Goal: Task Accomplishment & Management: Use online tool/utility

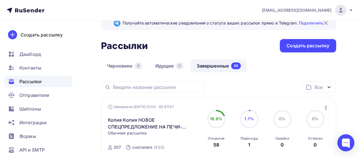
scroll to position [15, 0]
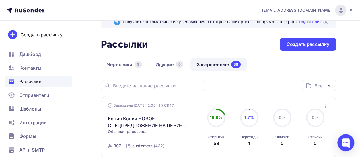
click at [29, 81] on span "Рассылки" at bounding box center [30, 81] width 22 height 7
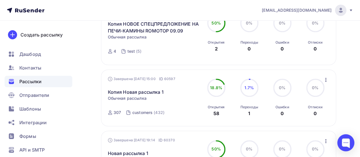
scroll to position [200, 0]
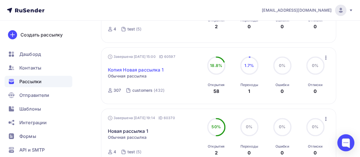
click at [150, 70] on link "Копия Новая рассылка 1" at bounding box center [136, 69] width 56 height 7
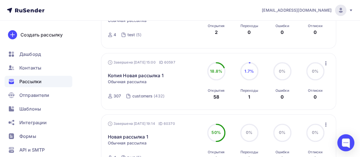
scroll to position [194, 0]
click at [328, 62] on icon "button" at bounding box center [326, 63] width 7 height 7
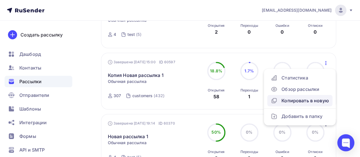
click at [309, 102] on div "Копировать в новую" at bounding box center [300, 100] width 58 height 7
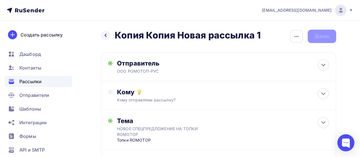
click at [270, 40] on div "Назад Копия Копия Новая рассылка 1 Копия Копия Новая рассылка 1 Закончить позже…" at bounding box center [218, 36] width 235 height 13
click at [251, 31] on h2 "Копия Копия Новая рассылка 1" at bounding box center [188, 35] width 146 height 11
click at [297, 36] on icon "button" at bounding box center [297, 36] width 4 height 1
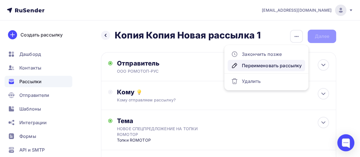
click at [283, 65] on div "Переименовать рассылку" at bounding box center [266, 65] width 71 height 7
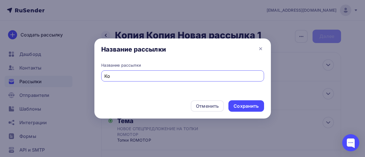
type input "[PERSON_NAME]"
type input "|"
type input "Топки"
click at [247, 104] on div "Сохранить" at bounding box center [245, 106] width 25 height 7
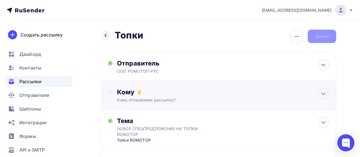
click at [170, 99] on div "Кому отправляем рассылку?" at bounding box center [212, 100] width 191 height 6
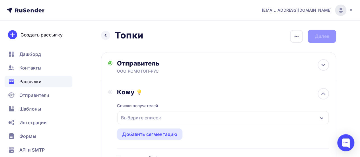
click at [150, 111] on div "Списки получателей Выберите список Все списки id личный тест (1) #23254 test (4…" at bounding box center [223, 140] width 212 height 88
click at [150, 114] on div "Выберите список" at bounding box center [141, 118] width 44 height 10
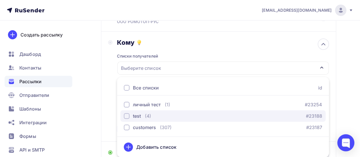
click at [137, 113] on div "test" at bounding box center [137, 116] width 8 height 7
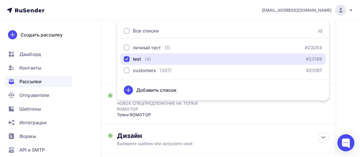
scroll to position [107, 0]
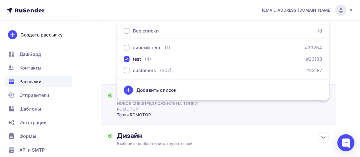
click at [334, 94] on div "Тема НОВОЕ СПЕЦПРЕДЛОЖЕНИЕ НА ТОПКИ ROMOTOP Топки ROMOTOP Тема * НОВОЕ СПЕЦПРЕД…" at bounding box center [218, 105] width 235 height 40
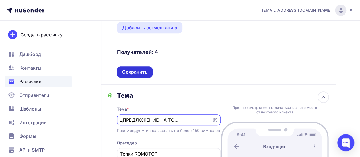
scroll to position [0, 0]
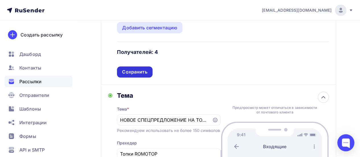
click at [141, 74] on div "Сохранить" at bounding box center [134, 72] width 25 height 7
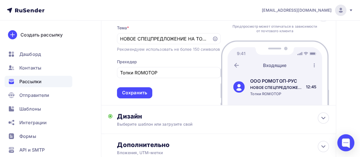
click at [141, 74] on div "Отправитель ООО РОМОТОП-РУС Email * Выберите отправителя [EMAIL_ADDRESS][DOMAIN…" at bounding box center [218, 54] width 235 height 217
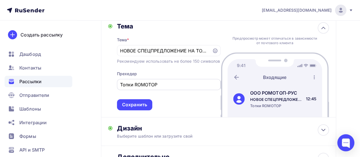
scroll to position [156, 0]
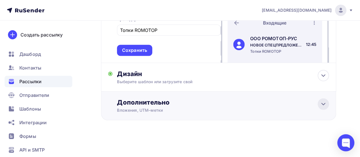
click at [320, 105] on div at bounding box center [323, 103] width 11 height 11
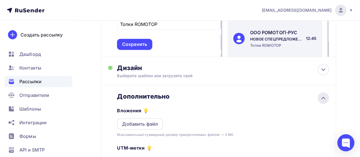
scroll to position [0, 0]
click at [320, 104] on div at bounding box center [323, 97] width 11 height 11
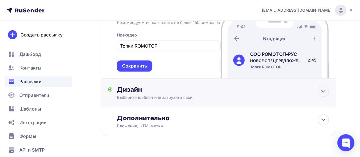
scroll to position [133, 0]
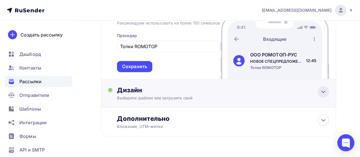
click at [327, 97] on div at bounding box center [323, 91] width 11 height 11
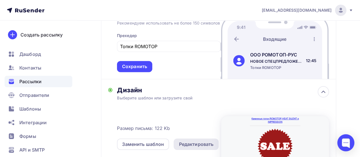
click at [200, 147] on div "Редактировать" at bounding box center [196, 144] width 35 height 7
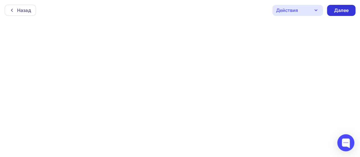
click at [337, 11] on div "Далее" at bounding box center [341, 10] width 15 height 7
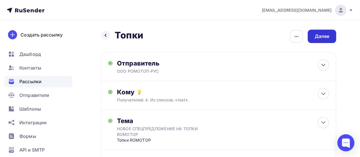
click at [324, 36] on div "Далее" at bounding box center [322, 36] width 15 height 7
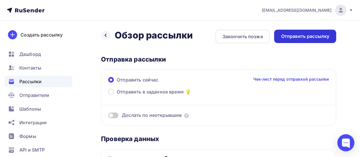
click at [290, 36] on div "Отправить рассылку" at bounding box center [305, 36] width 48 height 7
